Goal: Task Accomplishment & Management: Manage account settings

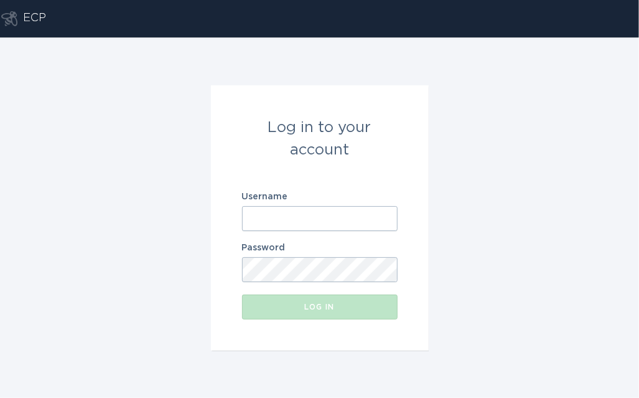
paste input "[EMAIL_ADDRESS][DOMAIN_NAME]"
type input "[EMAIL_ADDRESS][DOMAIN_NAME]"
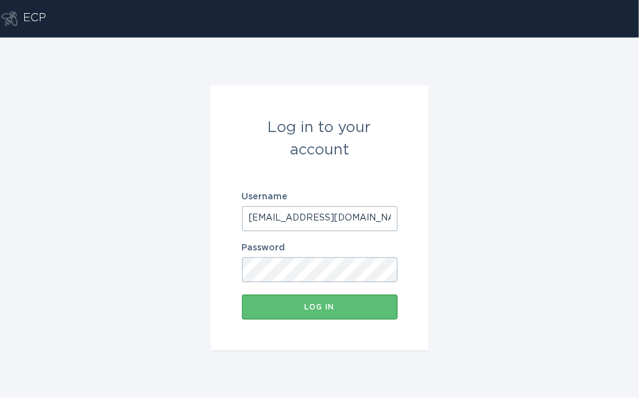
click at [375, 321] on form "Log in to your account Username [EMAIL_ADDRESS][DOMAIN_NAME] Password Log in" at bounding box center [320, 217] width 218 height 265
click at [382, 312] on button "Log in" at bounding box center [320, 307] width 156 height 25
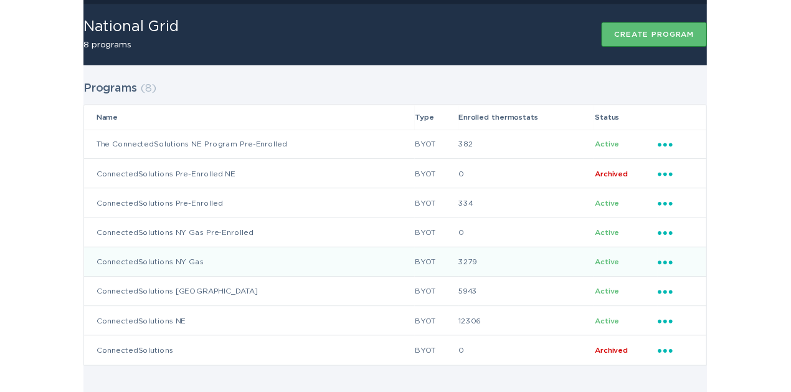
scroll to position [37, 0]
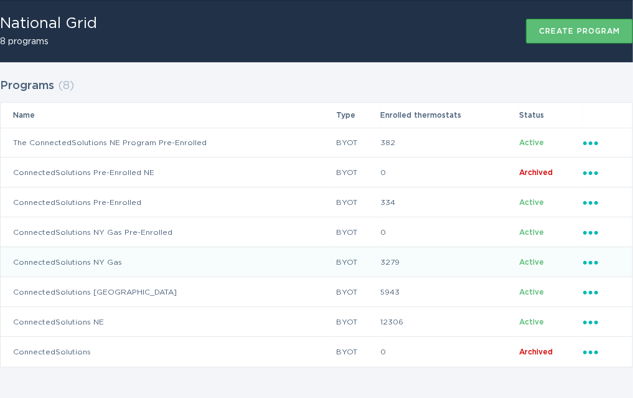
click at [604, 263] on div "Ellipsis" at bounding box center [601, 262] width 37 height 14
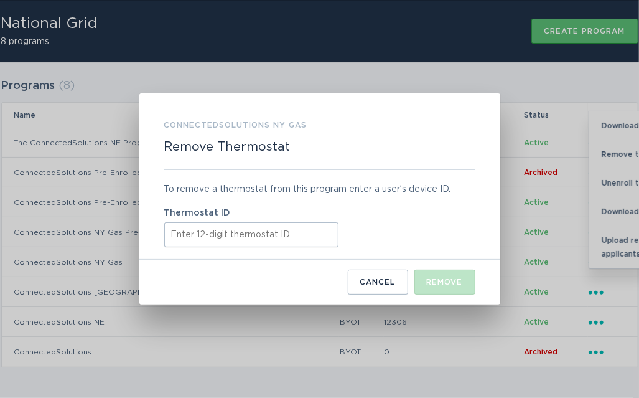
paste input "413708417164"
type input "413708417164"
click at [436, 278] on div "Remove" at bounding box center [445, 281] width 36 height 7
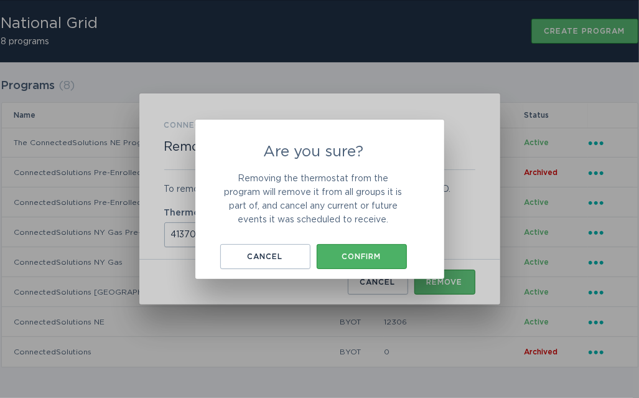
click at [360, 254] on div "Confirm" at bounding box center [362, 256] width 78 height 7
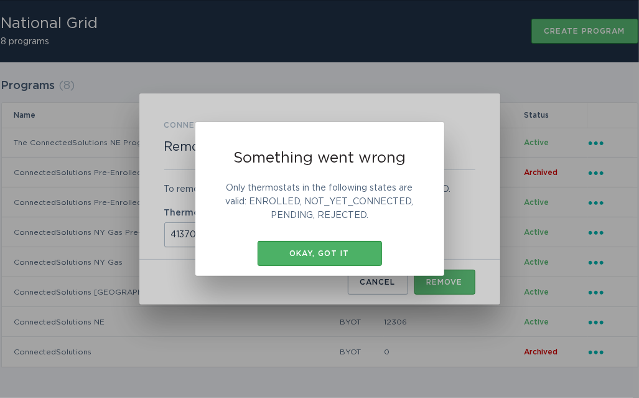
click at [331, 257] on div "Okay, got it" at bounding box center [320, 253] width 112 height 7
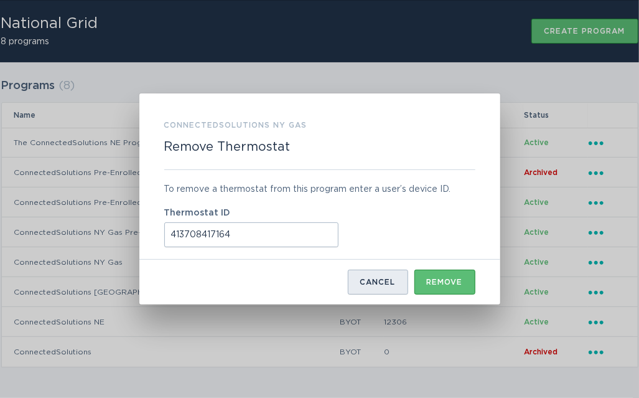
click at [377, 280] on div "Cancel" at bounding box center [378, 281] width 35 height 7
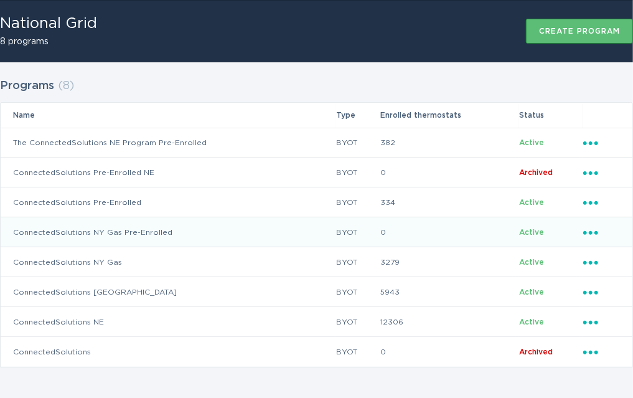
click at [598, 235] on div "Ellipsis" at bounding box center [601, 232] width 37 height 14
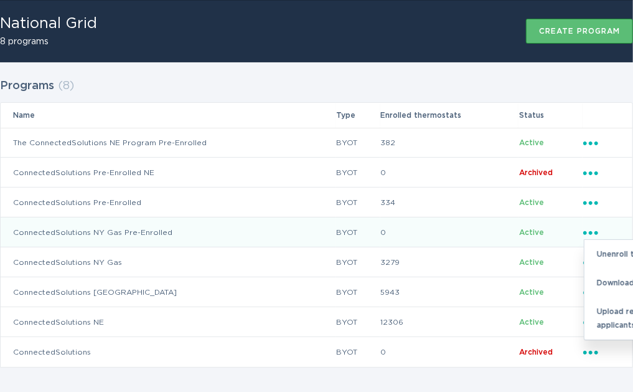
click at [589, 234] on icon "Ellipsis" at bounding box center [591, 230] width 17 height 11
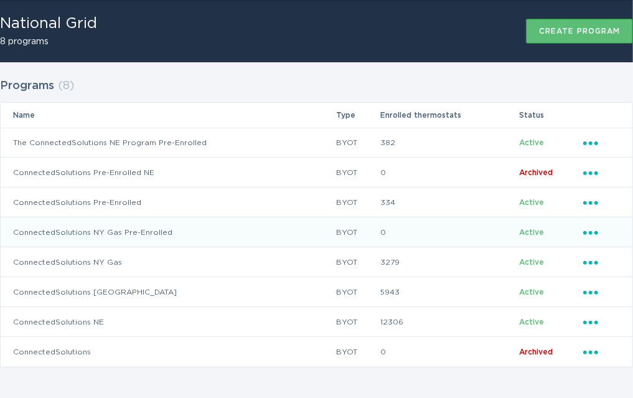
click at [590, 231] on icon "Popover menu" at bounding box center [590, 233] width 15 height 4
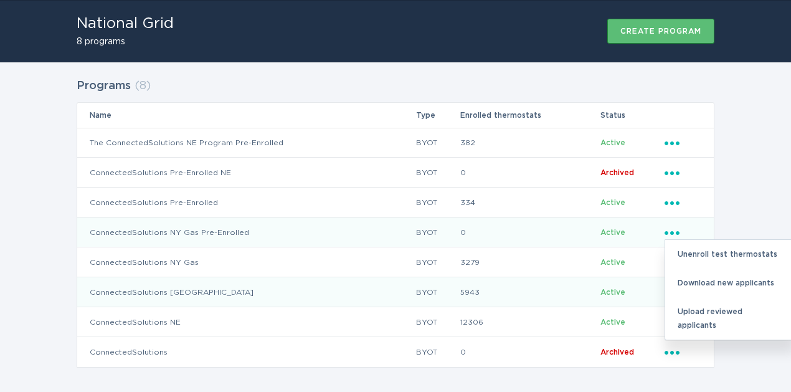
click at [639, 290] on td "Active" at bounding box center [632, 292] width 64 height 30
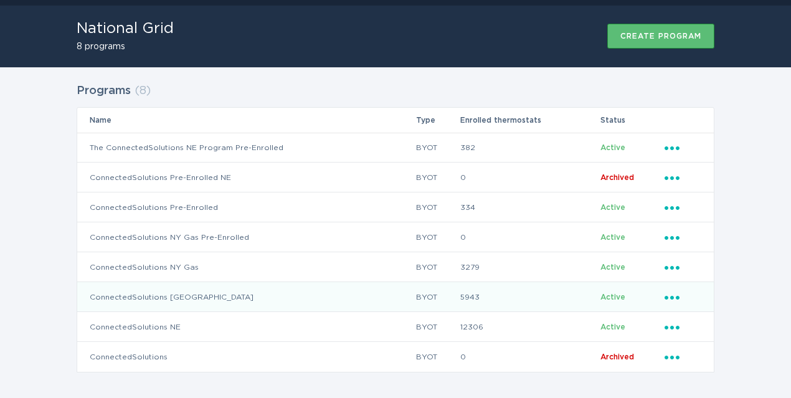
scroll to position [37, 0]
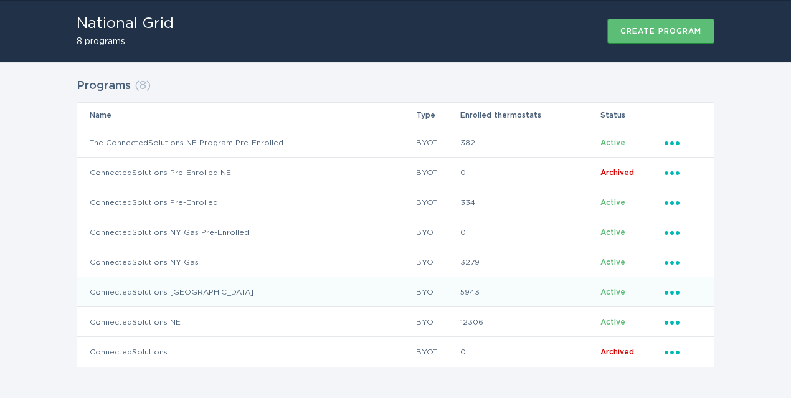
click at [639, 291] on icon "Popover menu" at bounding box center [671, 293] width 15 height 4
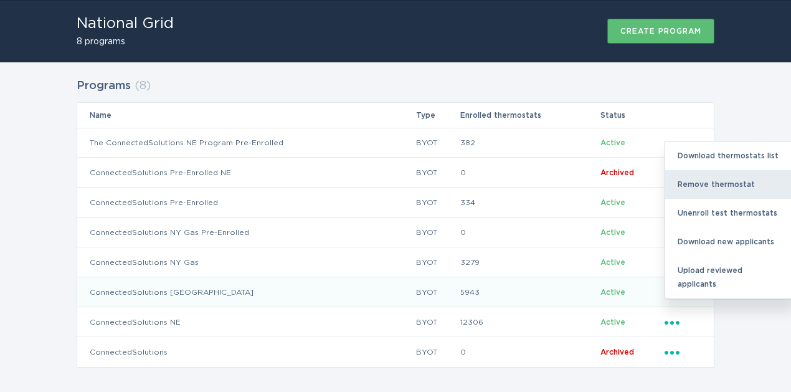
click at [639, 182] on div "Remove thermostat" at bounding box center [730, 184] width 130 height 29
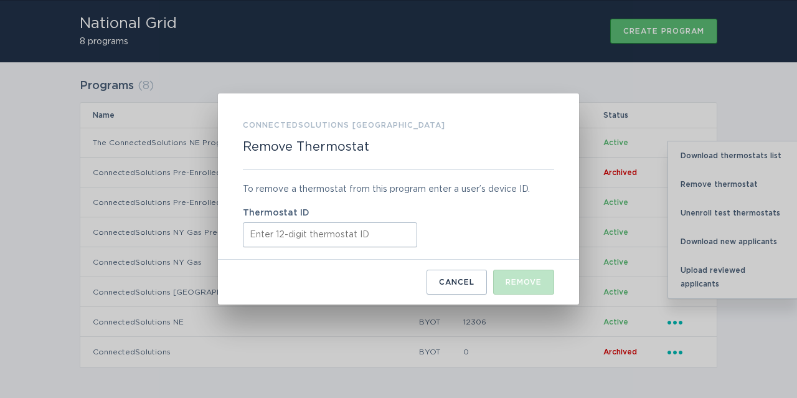
paste input "413708417164"
type input "413708417164"
click at [526, 283] on div "Remove" at bounding box center [524, 281] width 36 height 7
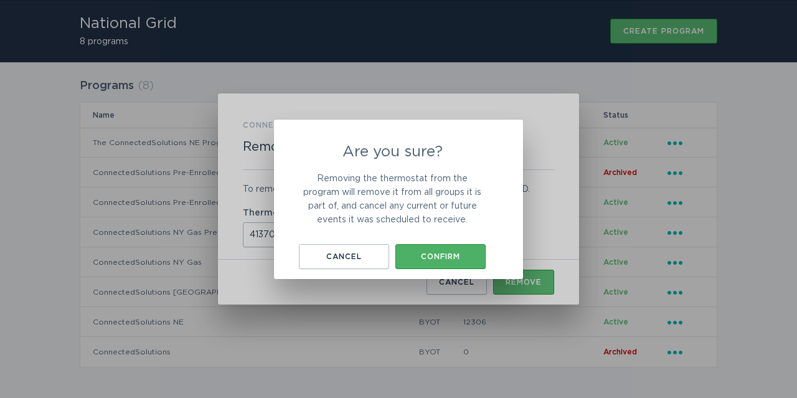
click at [468, 259] on div "Confirm" at bounding box center [441, 256] width 78 height 7
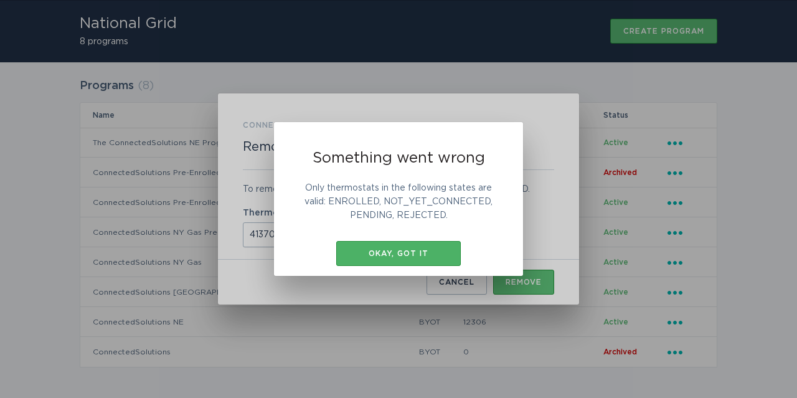
click at [432, 253] on div "Okay, got it" at bounding box center [398, 253] width 112 height 7
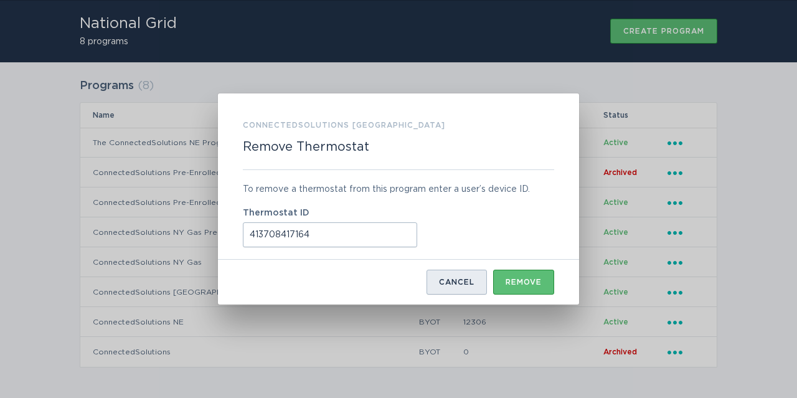
click at [446, 284] on div "Cancel" at bounding box center [456, 281] width 35 height 7
